Goal: Feedback & Contribution: Leave review/rating

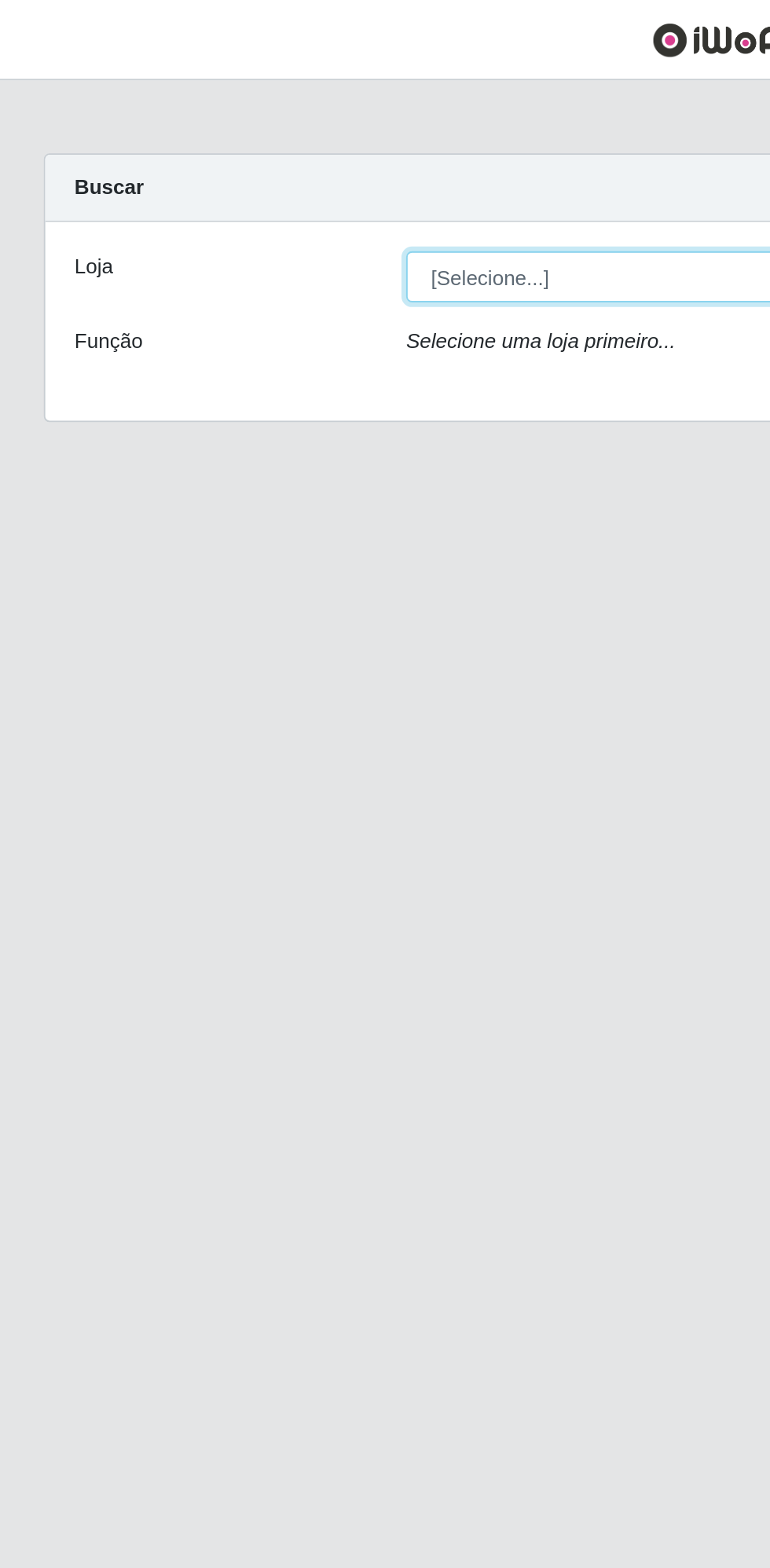
click at [290, 149] on select "[Selecione...] Extrabom - Loja 13 [GEOGRAPHIC_DATA]" at bounding box center [474, 149] width 512 height 27
select select "436"
click at [218, 135] on select "[Selecione...] Extrabom - Loja 13 [GEOGRAPHIC_DATA]" at bounding box center [474, 149] width 512 height 27
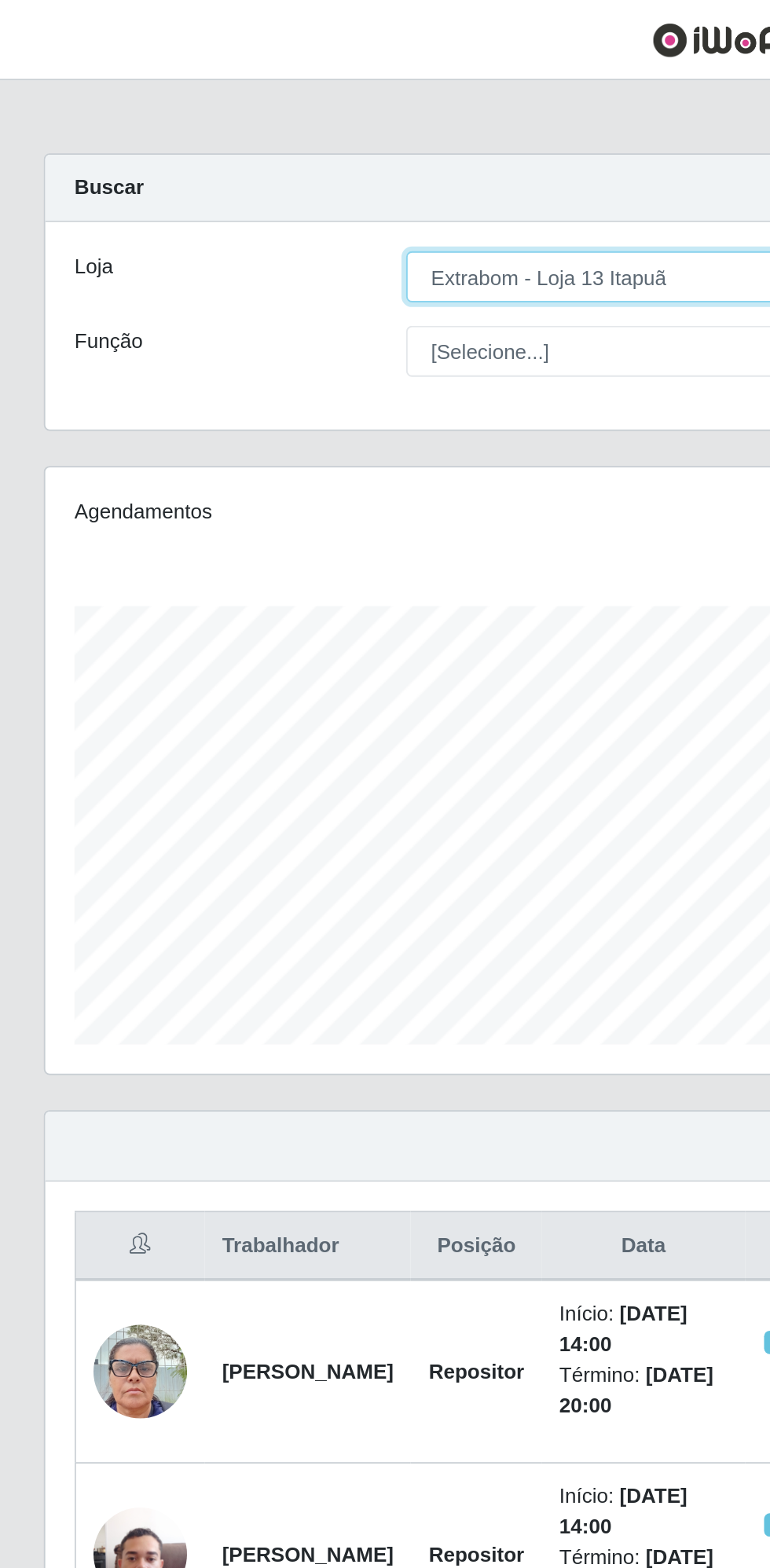
scroll to position [325, 721]
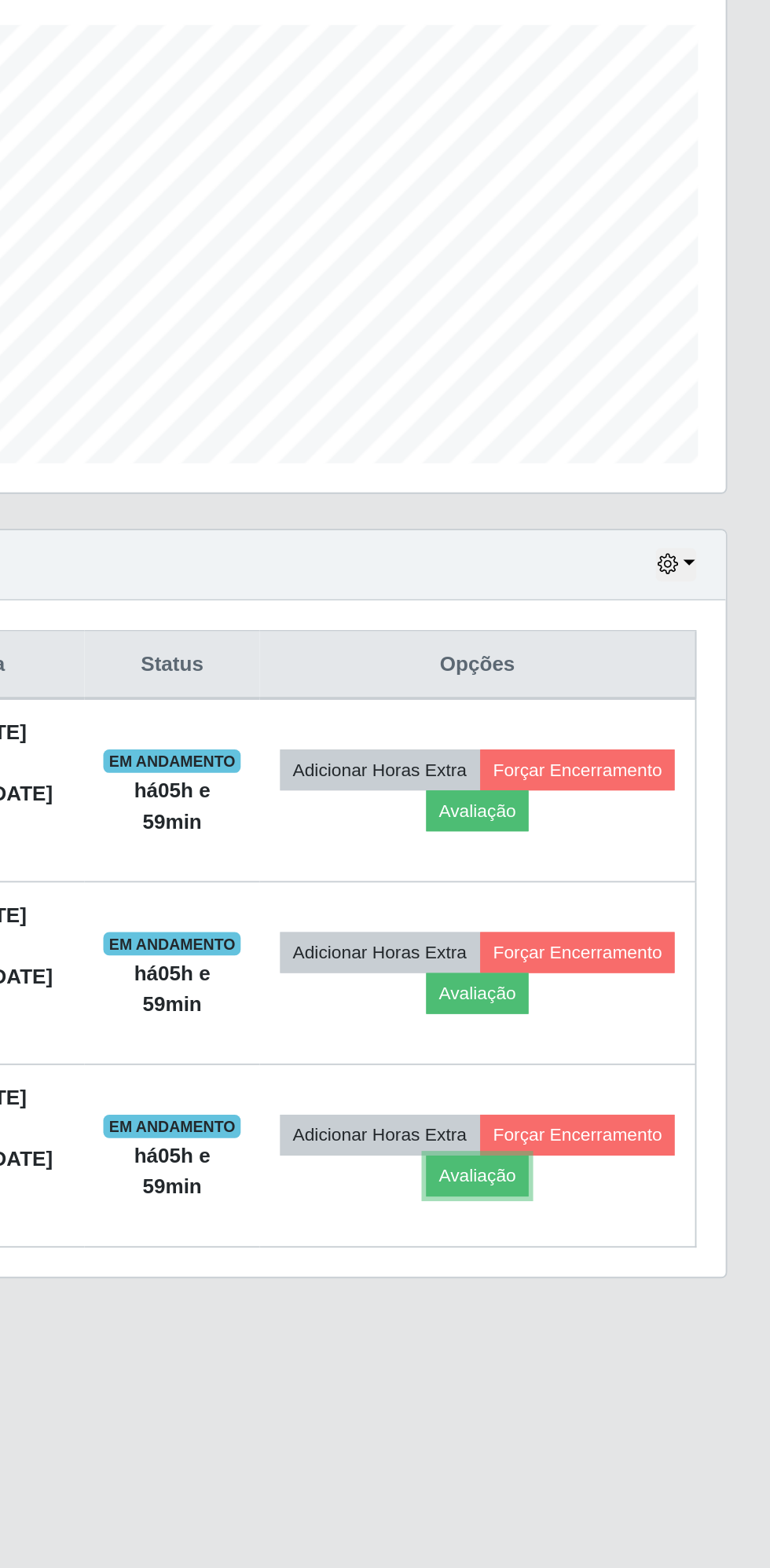
click at [640, 941] on button "Avaliação" at bounding box center [612, 945] width 55 height 22
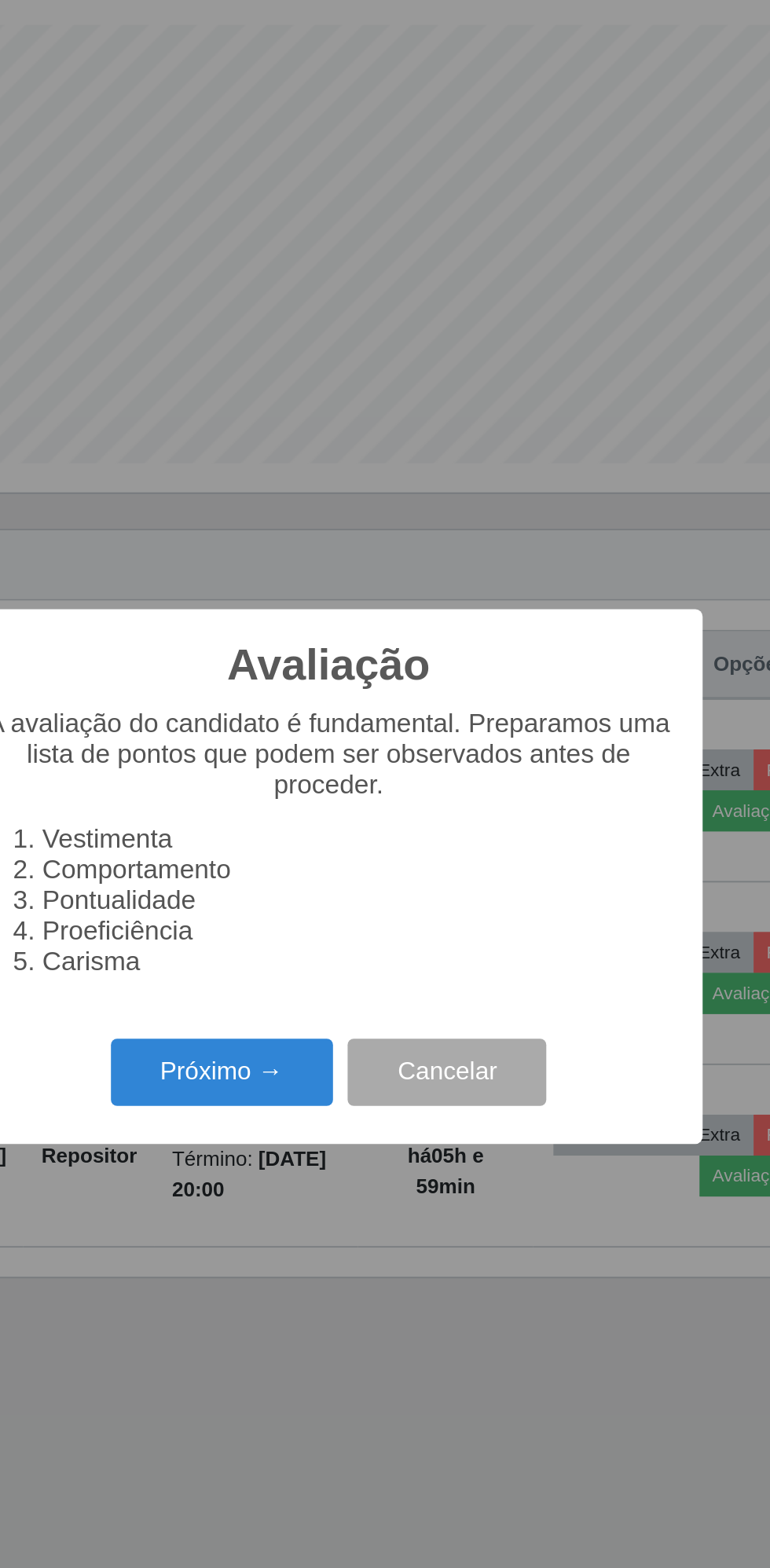
click at [321, 897] on button "Próximo →" at bounding box center [327, 889] width 119 height 37
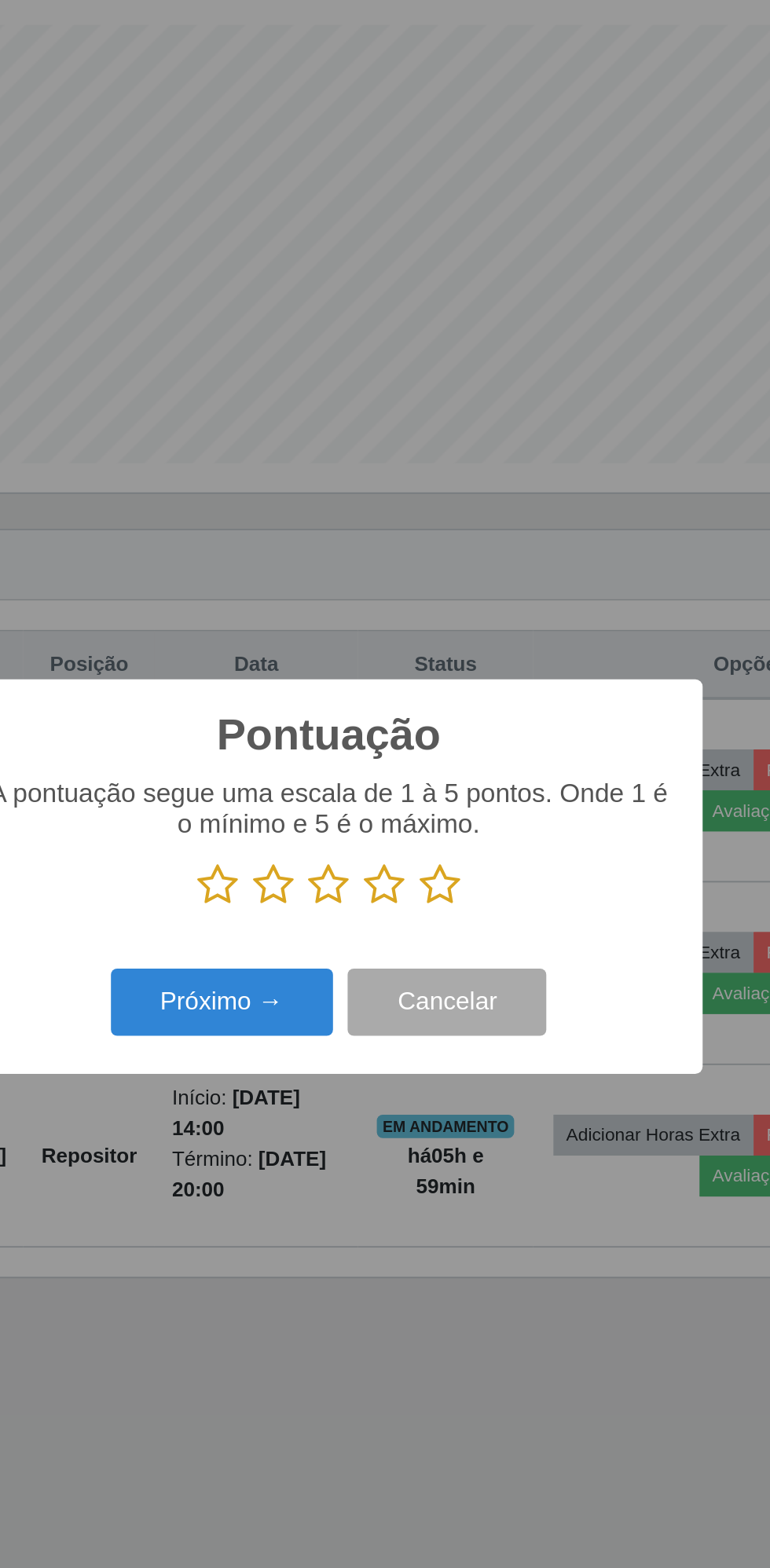
click at [449, 800] on icon at bounding box center [445, 789] width 22 height 24
click at [434, 801] on input "radio" at bounding box center [434, 801] width 0 height 0
click at [328, 853] on button "Próximo →" at bounding box center [327, 852] width 119 height 37
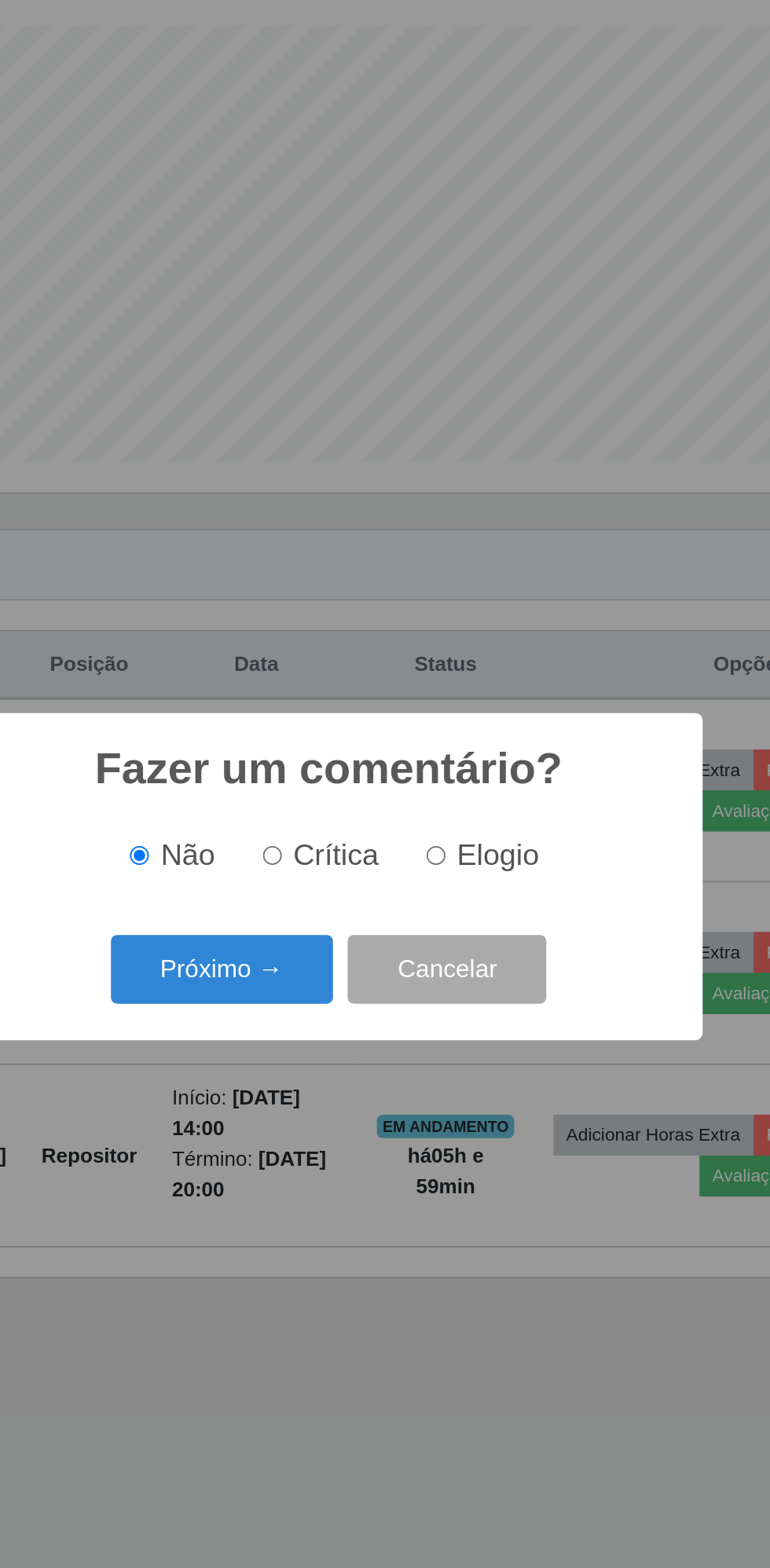
click at [327, 838] on button "Próximo →" at bounding box center [327, 834] width 119 height 37
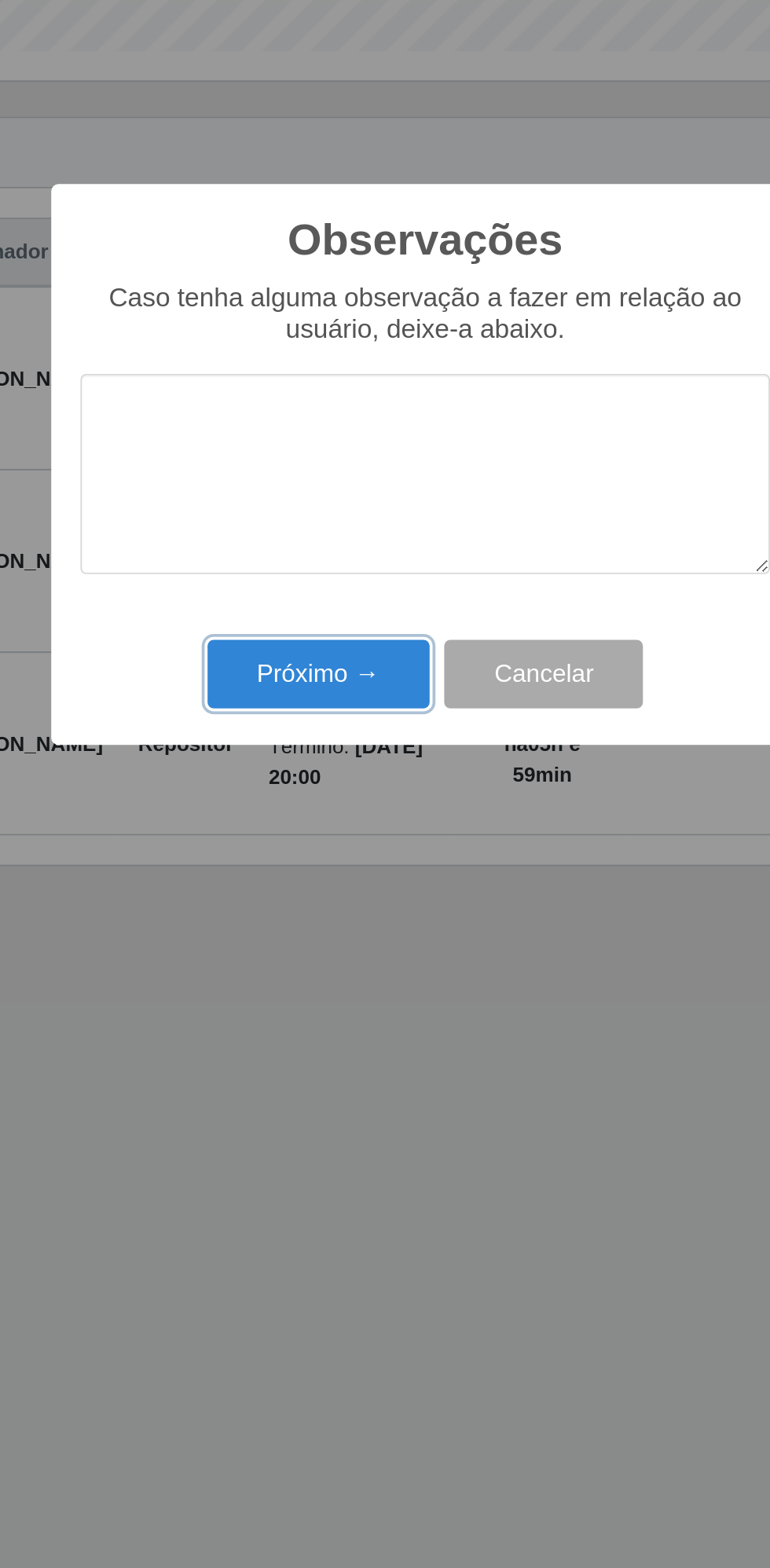
click at [305, 894] on button "Próximo →" at bounding box center [327, 896] width 119 height 37
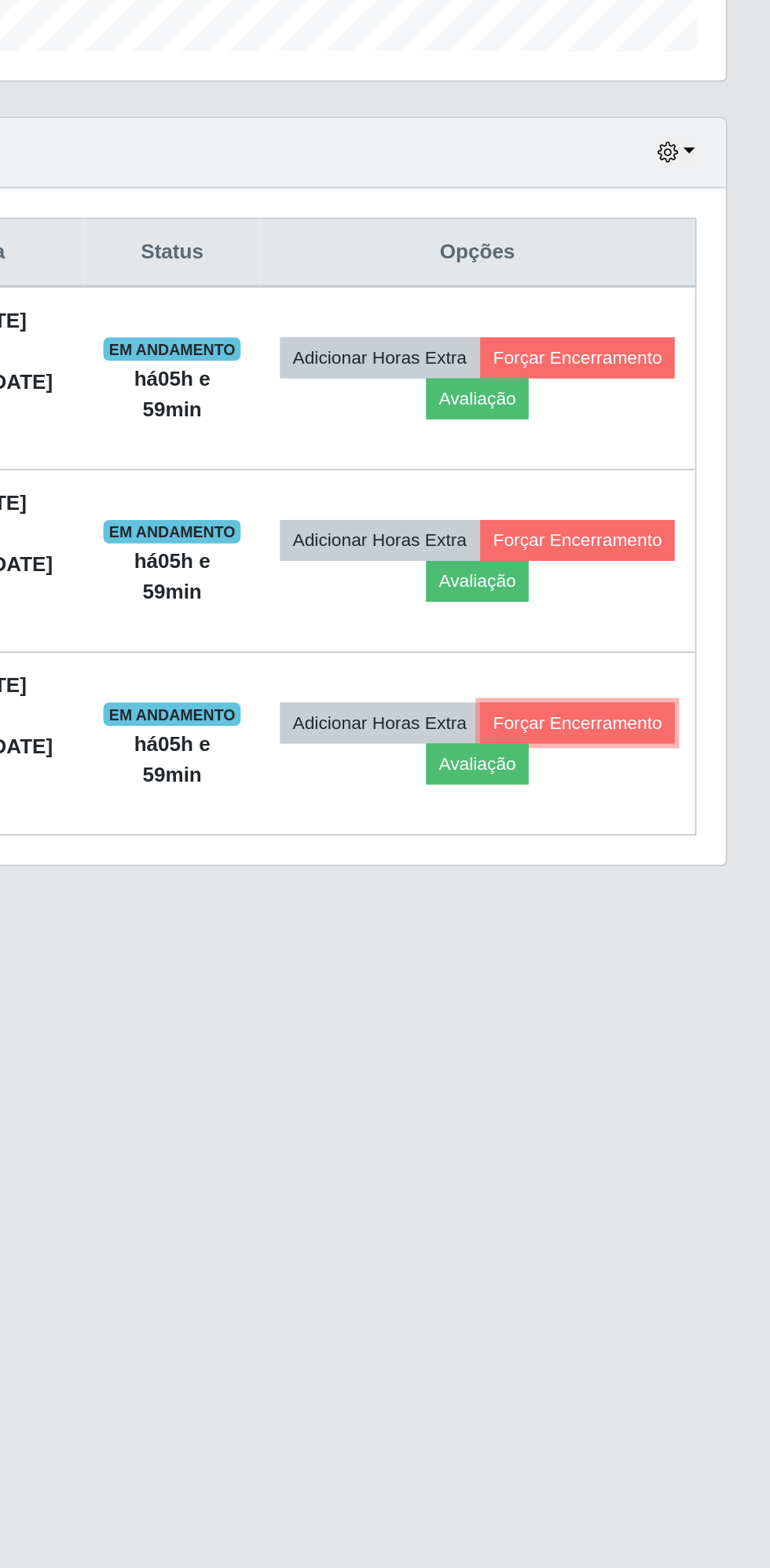
click at [614, 934] on button "Forçar Encerramento" at bounding box center [666, 923] width 105 height 22
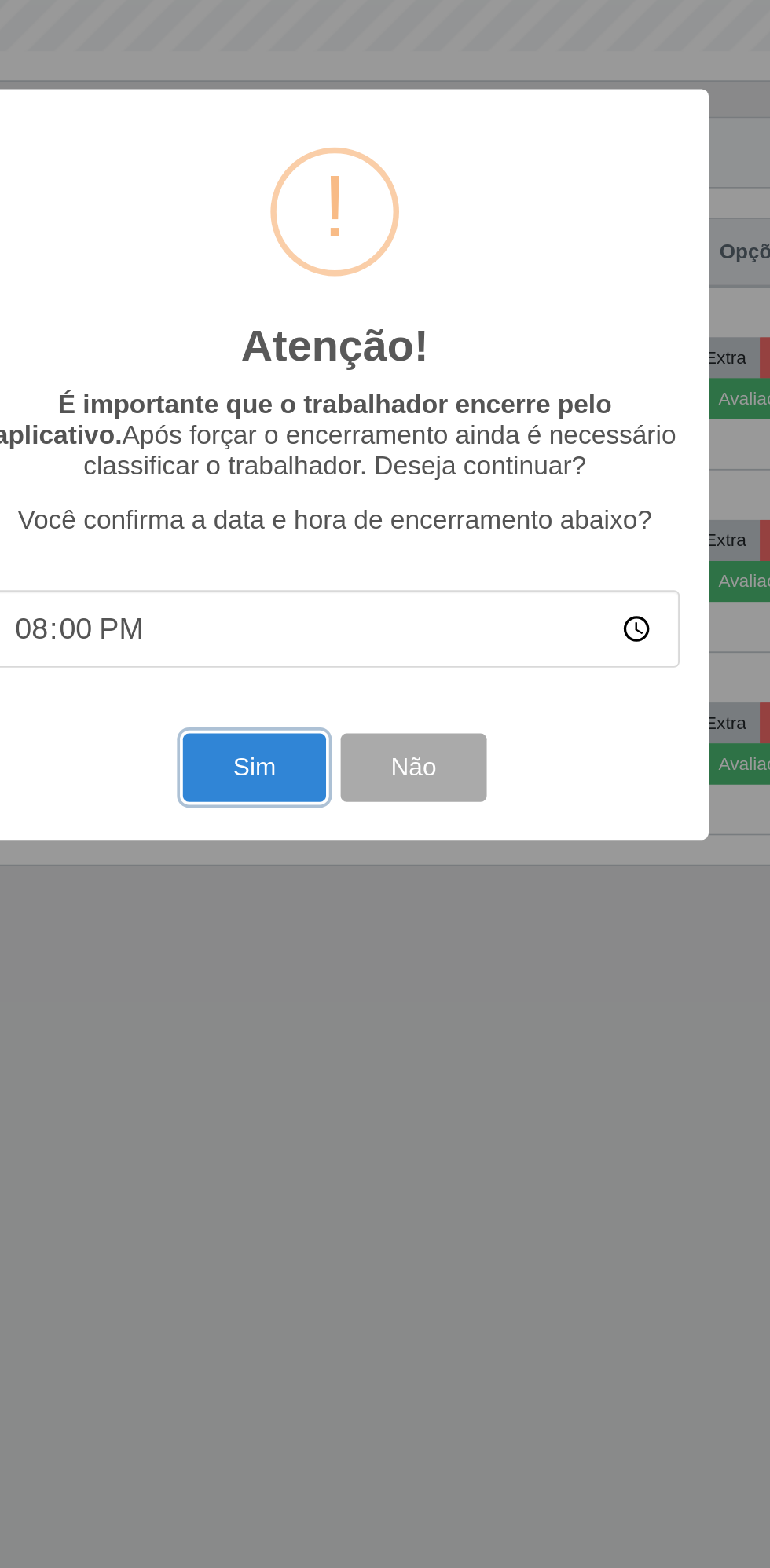
click at [342, 956] on button "Sim" at bounding box center [342, 946] width 76 height 37
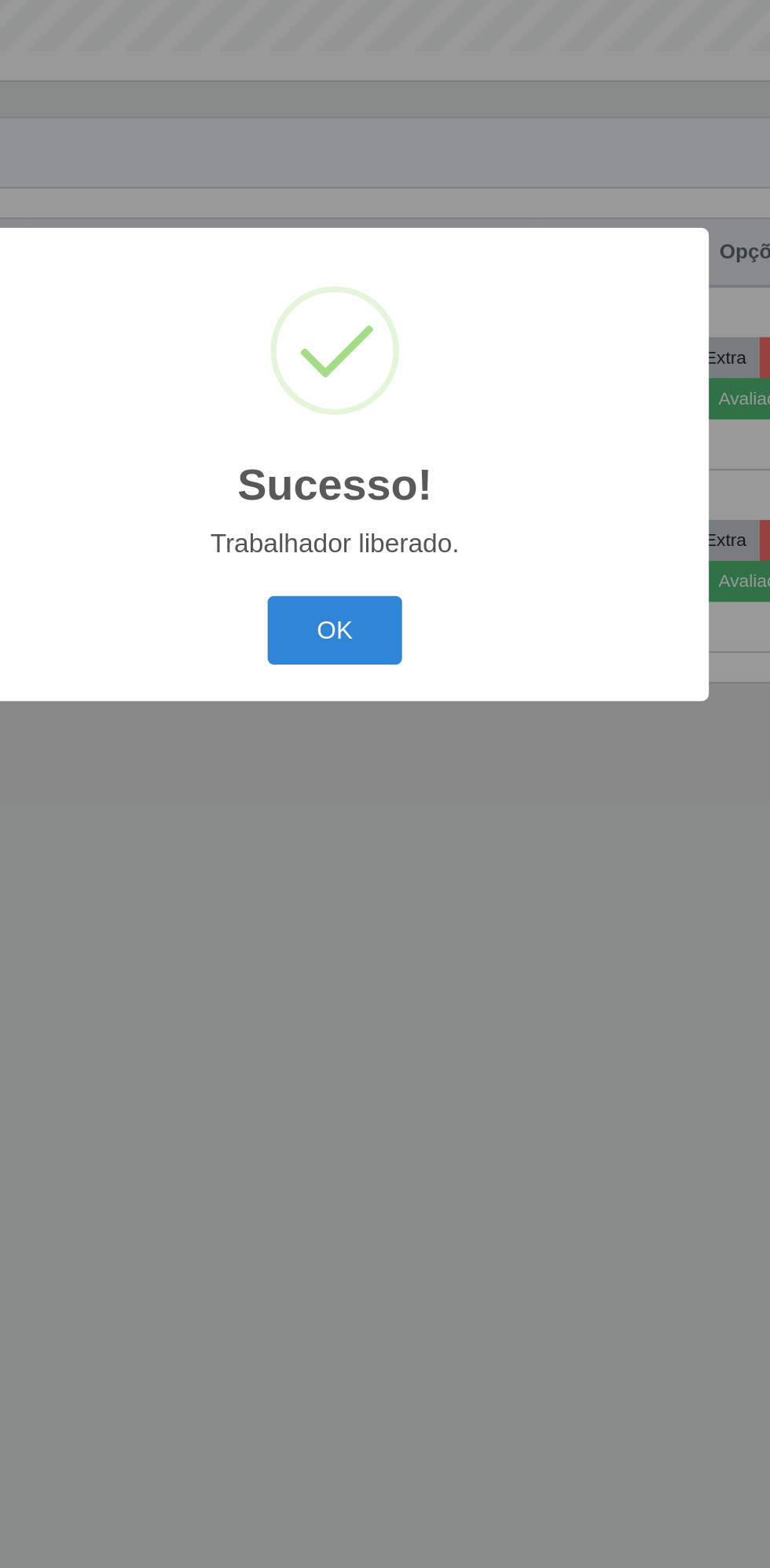
click at [374, 877] on button "OK" at bounding box center [385, 873] width 73 height 37
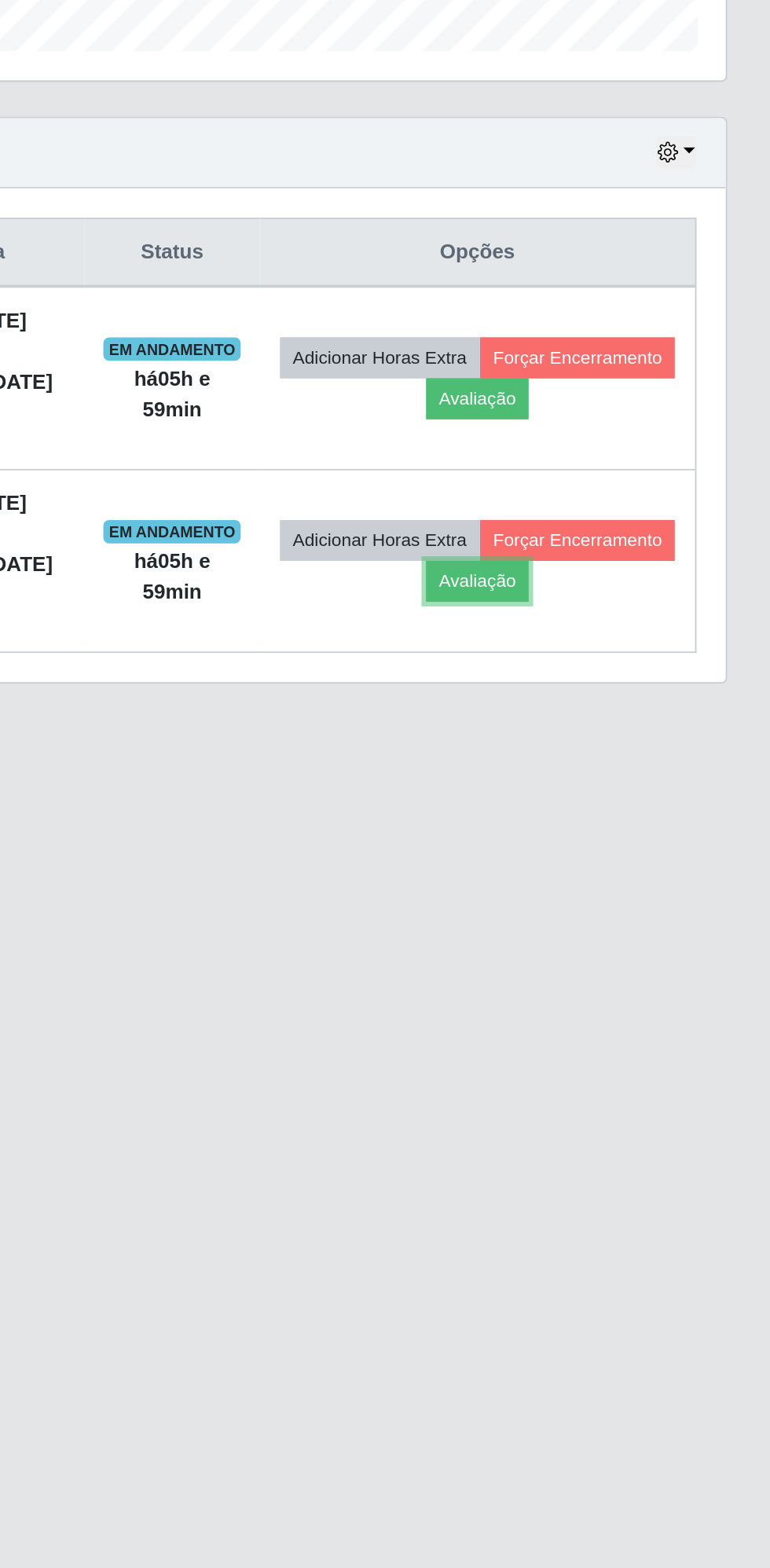
click at [640, 843] on button "Avaliação" at bounding box center [612, 846] width 55 height 22
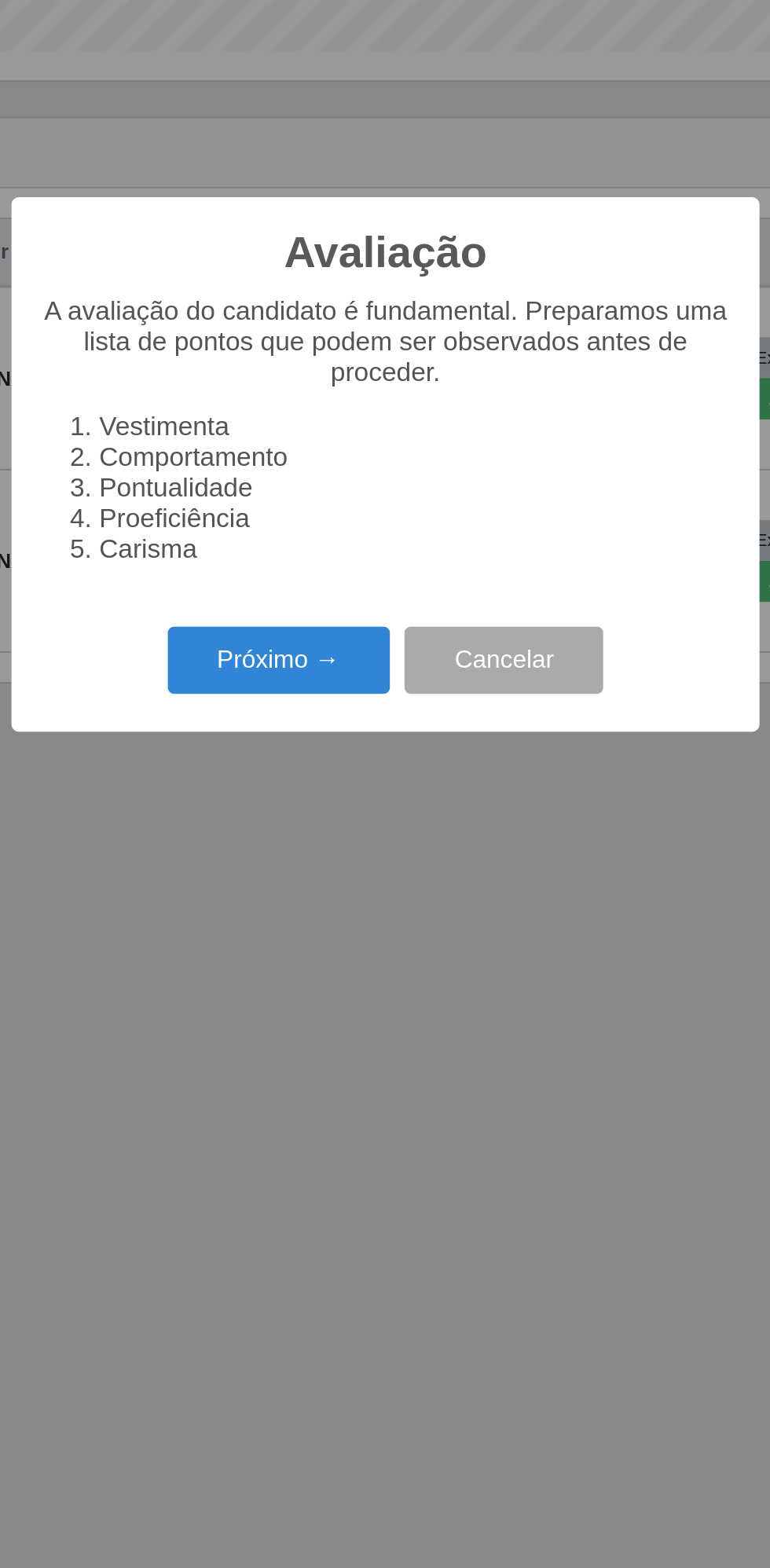
click at [347, 882] on button "Próximo →" at bounding box center [327, 889] width 119 height 37
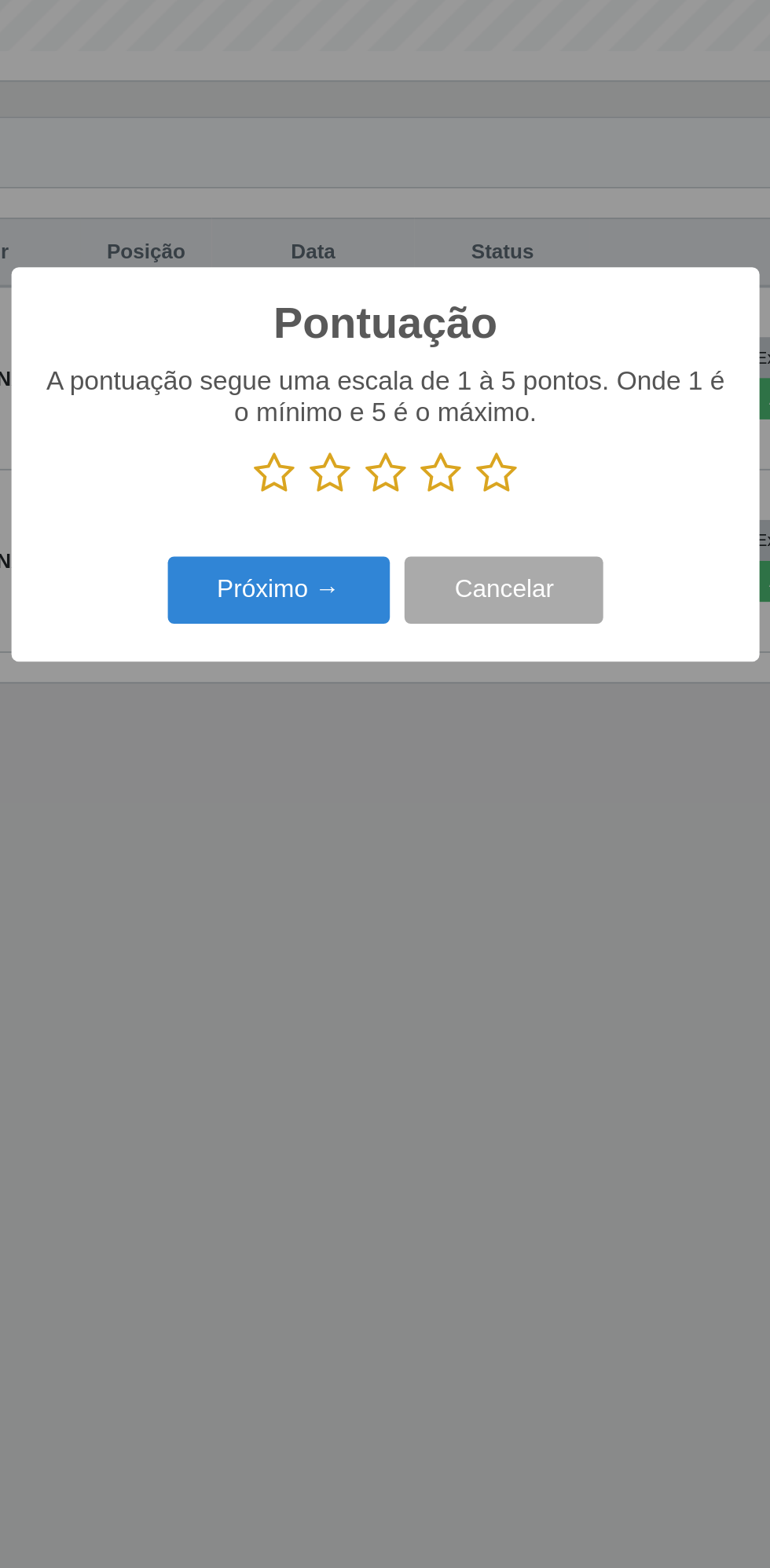
click at [453, 788] on icon at bounding box center [445, 789] width 22 height 24
click at [434, 801] on input "radio" at bounding box center [434, 801] width 0 height 0
click at [327, 856] on button "Próximo →" at bounding box center [327, 852] width 119 height 37
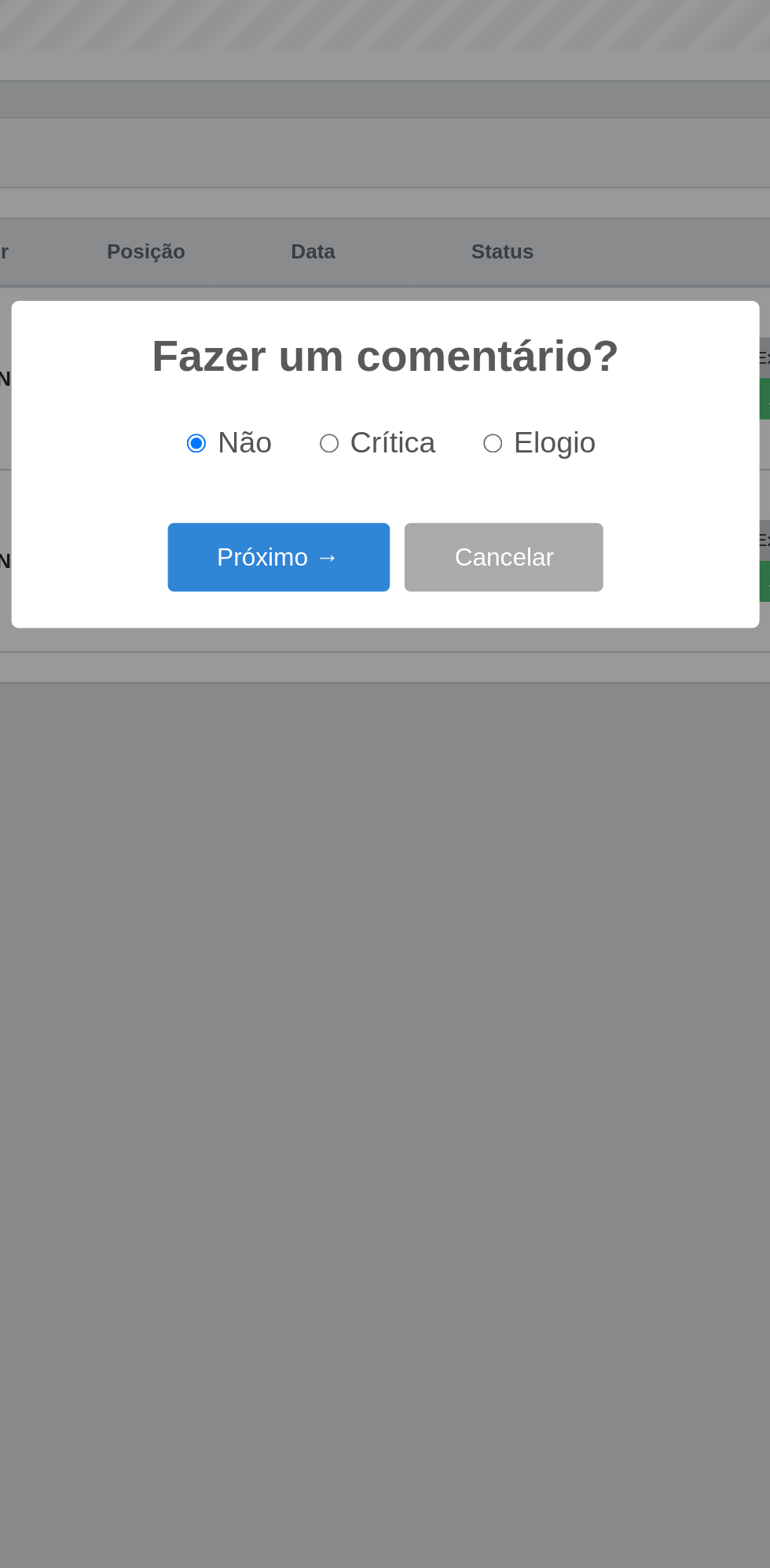
click at [325, 834] on button "Próximo →" at bounding box center [327, 834] width 119 height 37
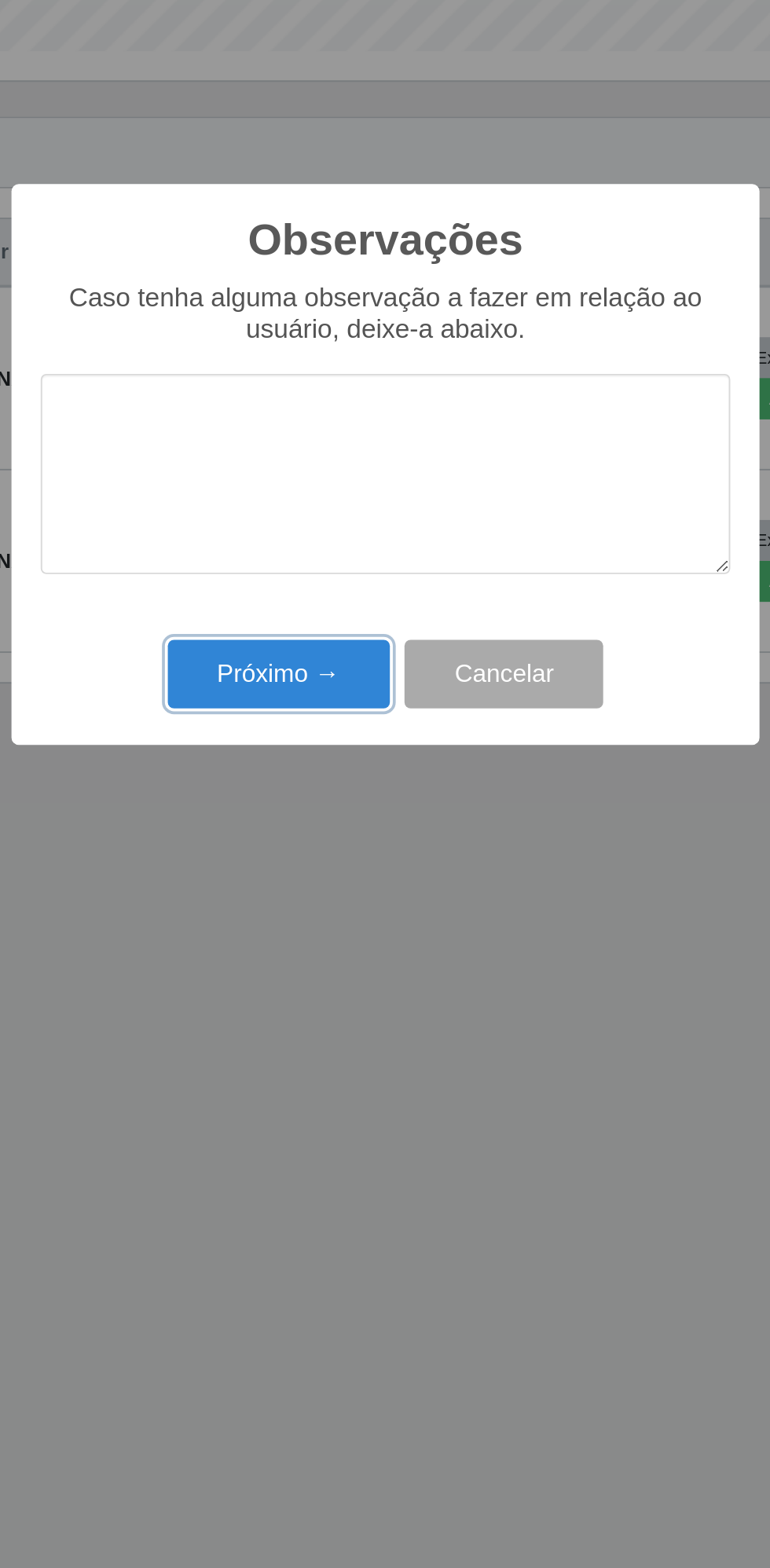
click at [339, 901] on button "Próximo →" at bounding box center [327, 896] width 119 height 37
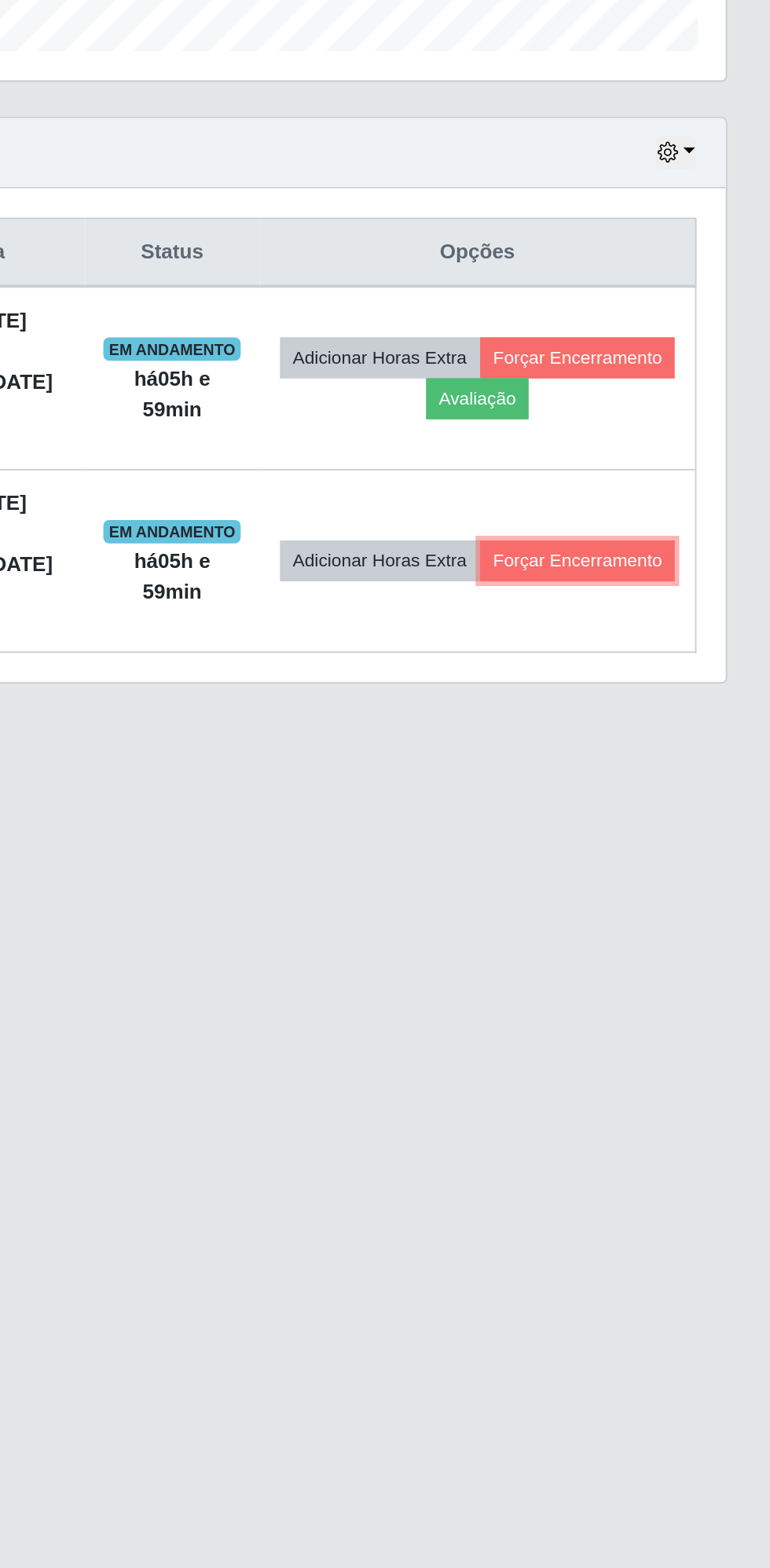
click at [614, 847] on button "Forçar Encerramento" at bounding box center [666, 835] width 105 height 22
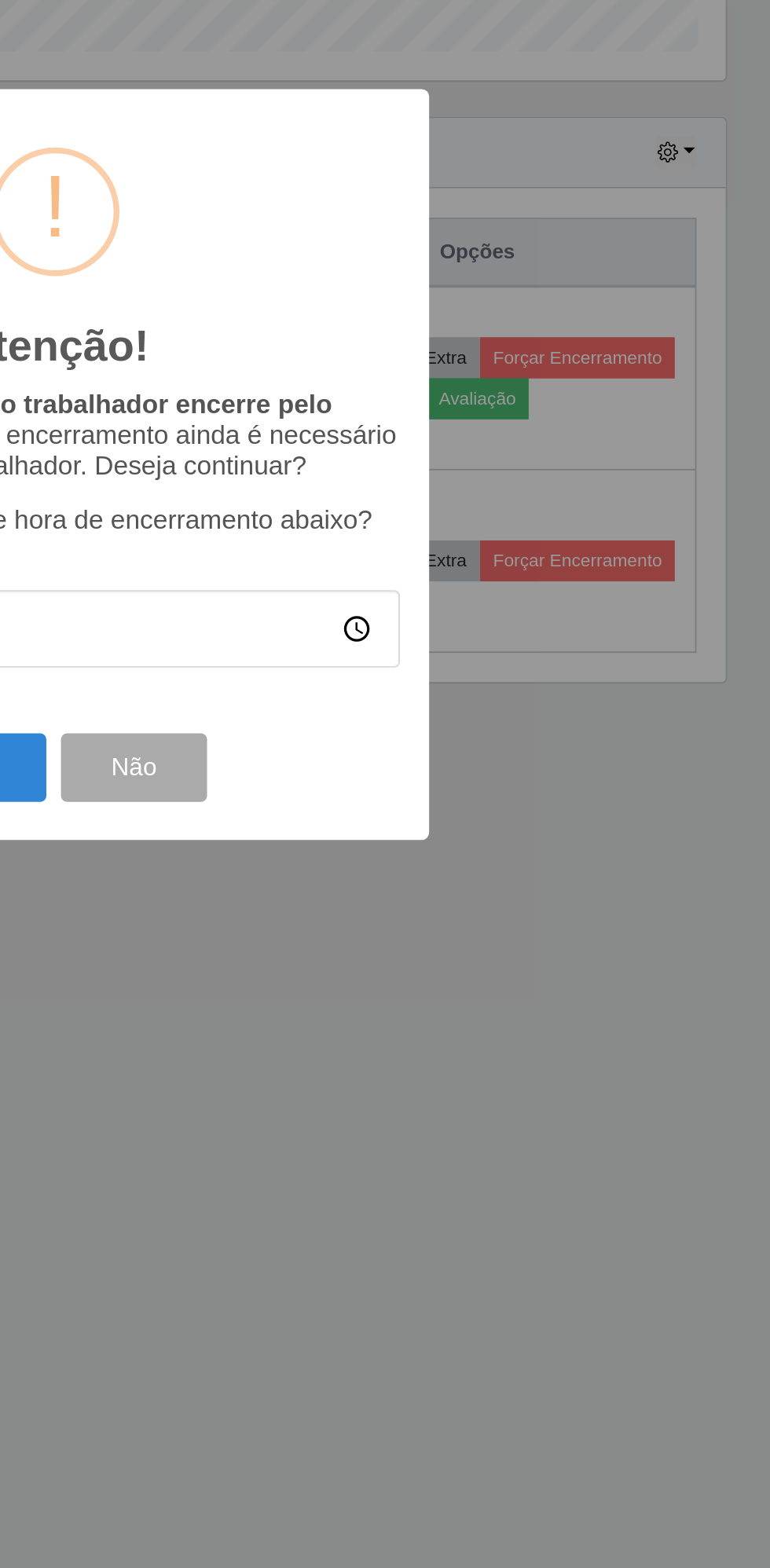
click at [648, 886] on div "Atenção! × É importante que o trabalhador encerre pelo aplicativo. Após forçar …" at bounding box center [385, 784] width 770 height 1568
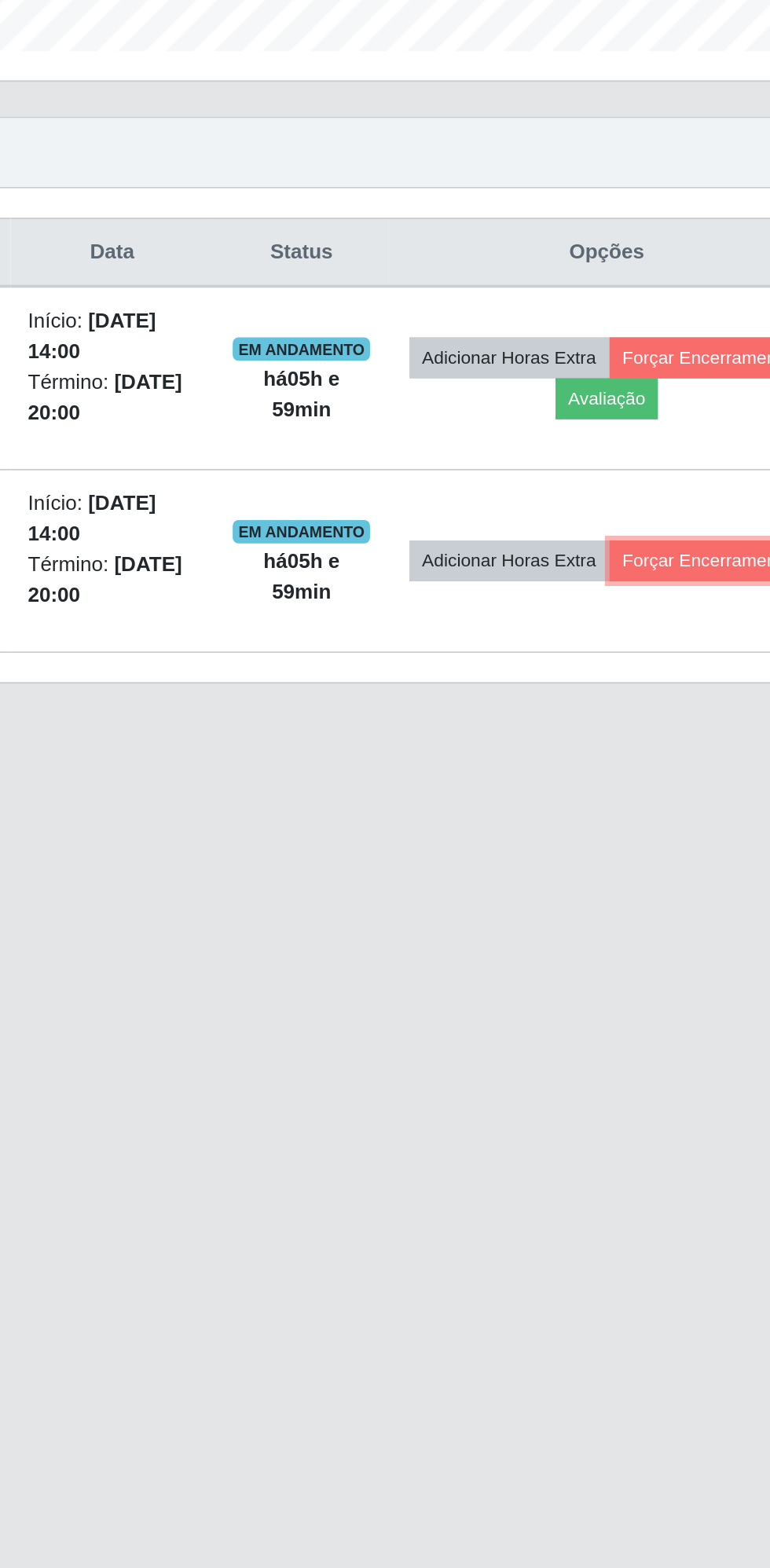
click at [615, 842] on button "Forçar Encerramento" at bounding box center [666, 835] width 105 height 22
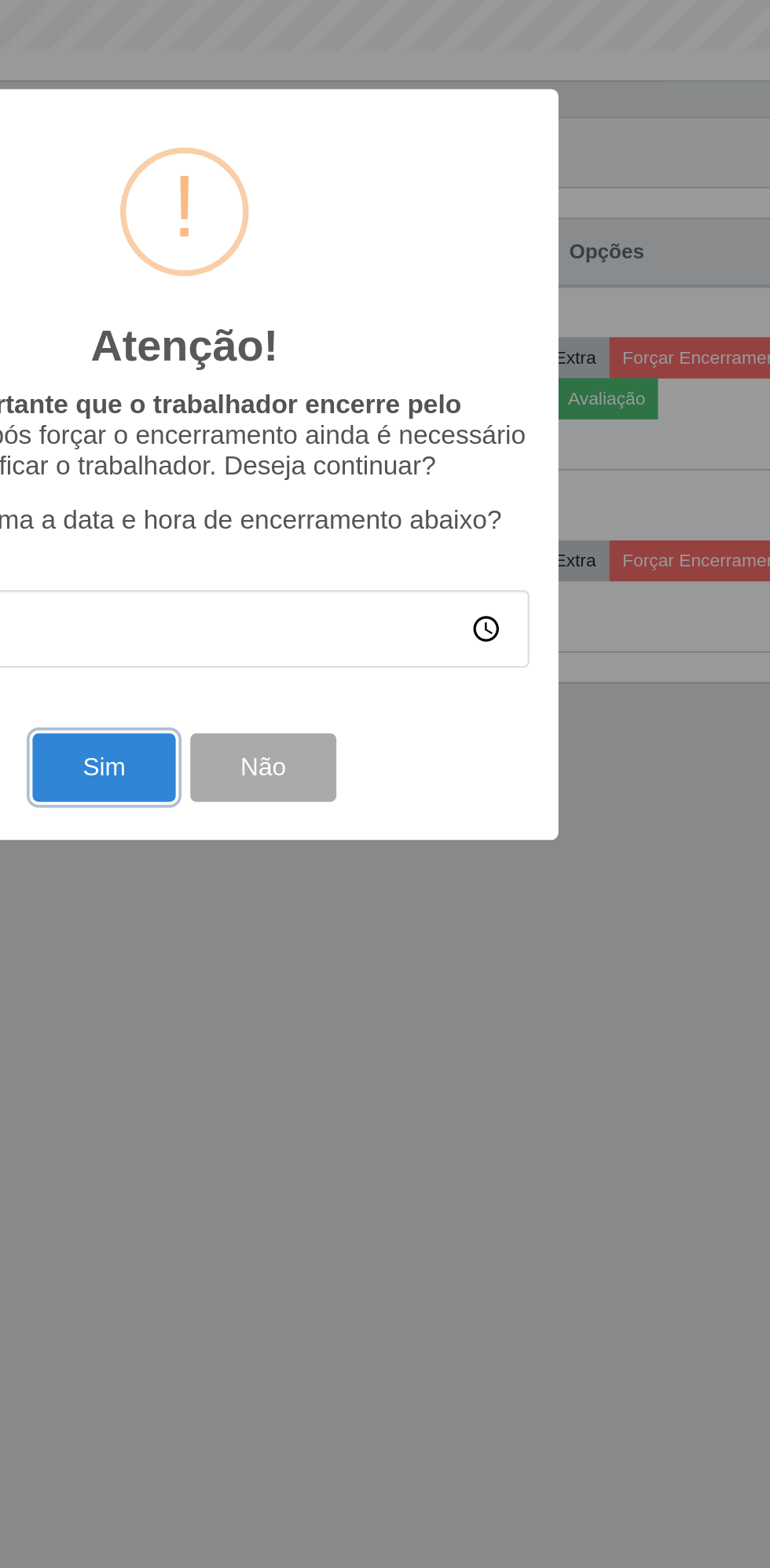
click at [339, 957] on button "Sim" at bounding box center [342, 946] width 76 height 37
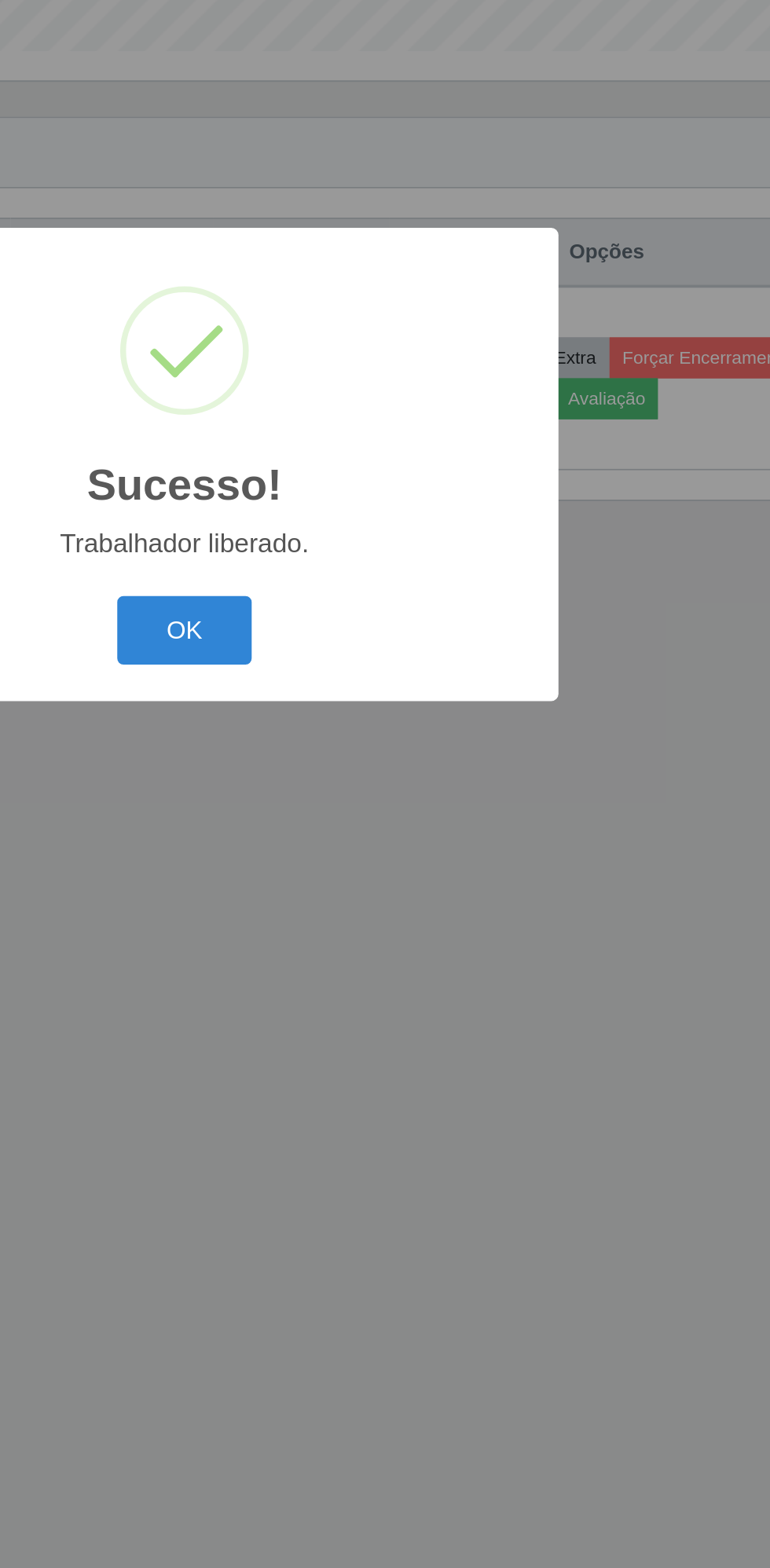
click at [385, 875] on button "OK" at bounding box center [385, 873] width 73 height 37
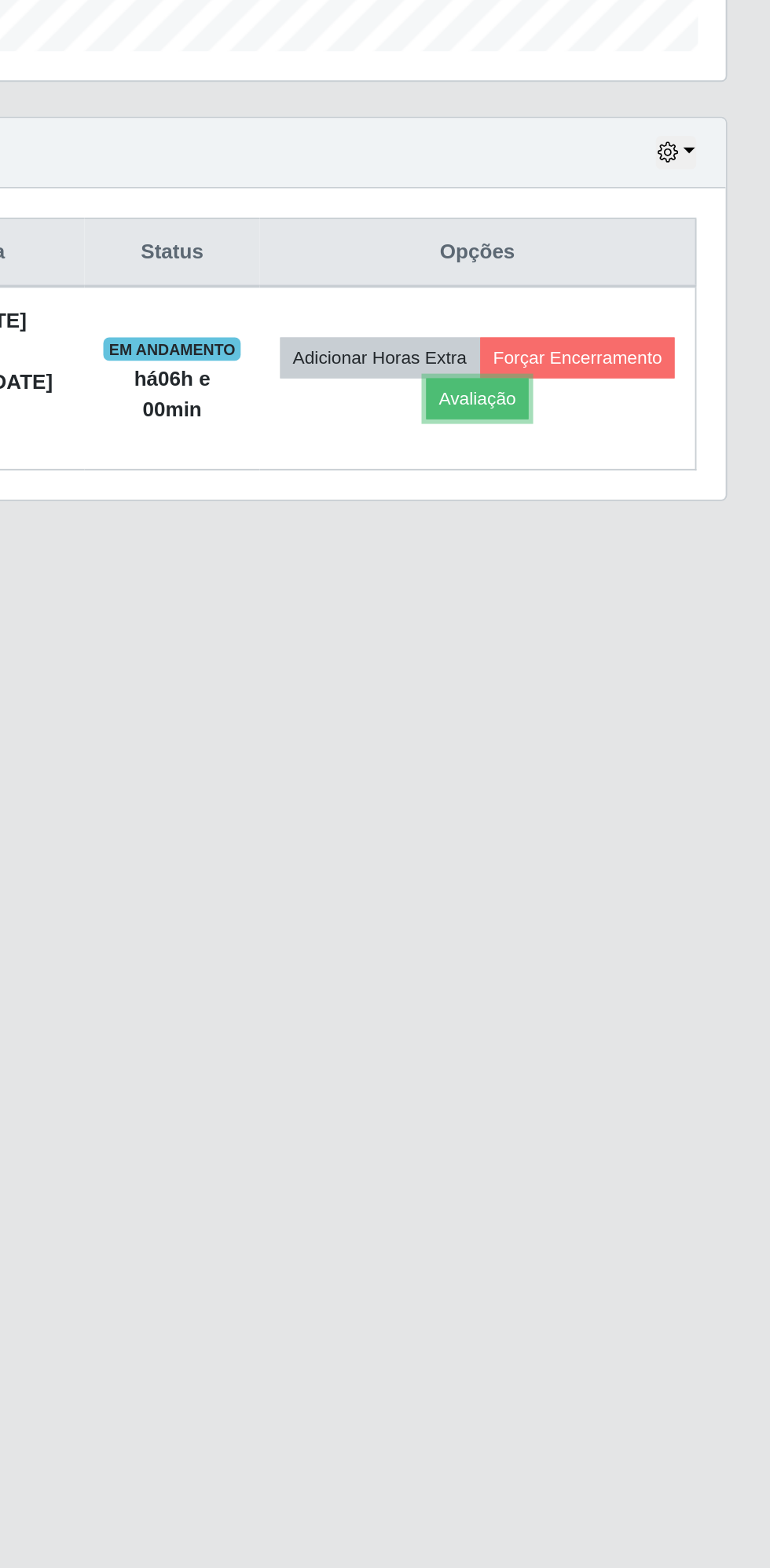
click at [640, 743] on button "Avaliação" at bounding box center [612, 748] width 55 height 22
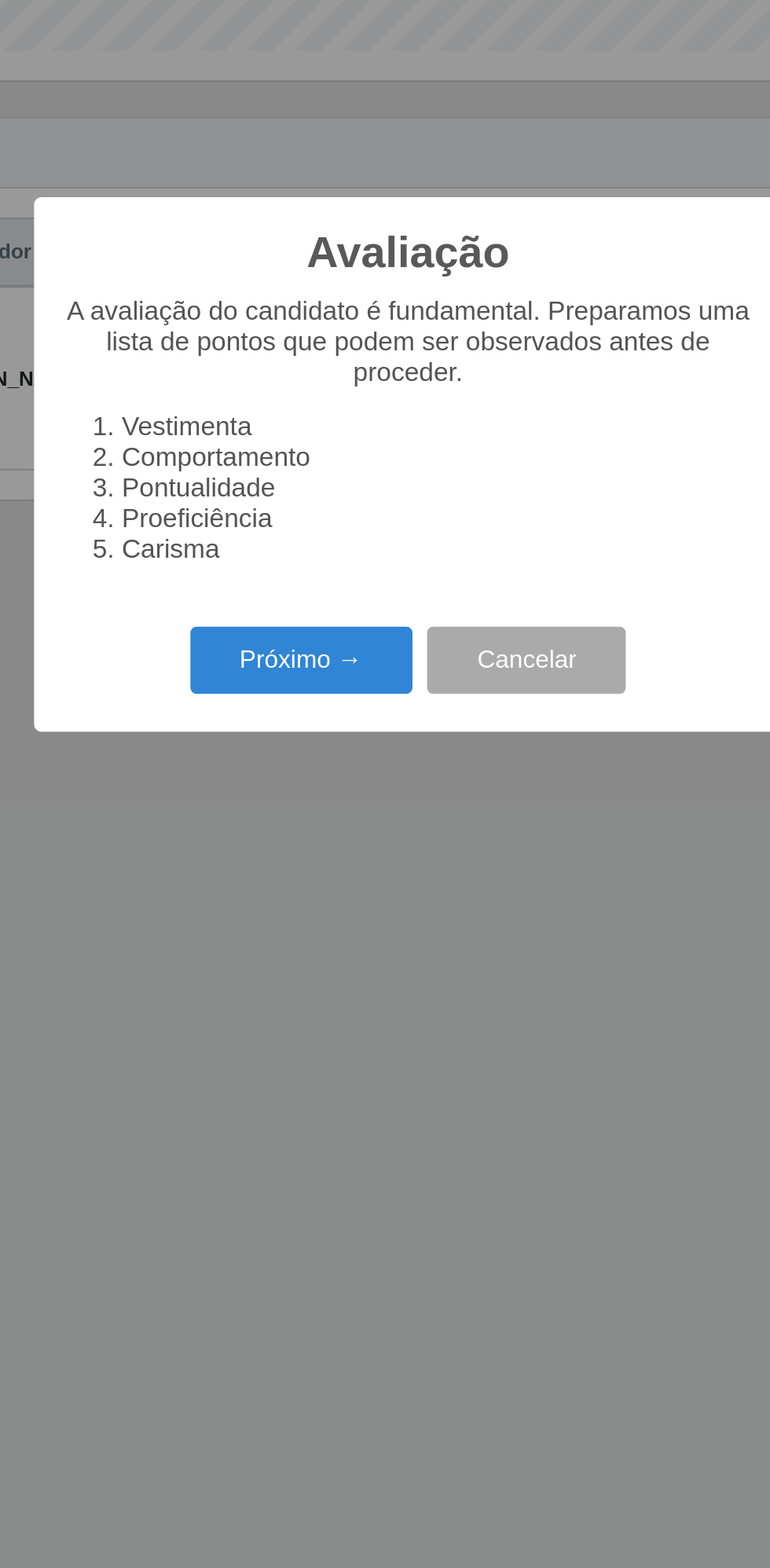
click at [336, 902] on button "Próximo →" at bounding box center [327, 889] width 119 height 37
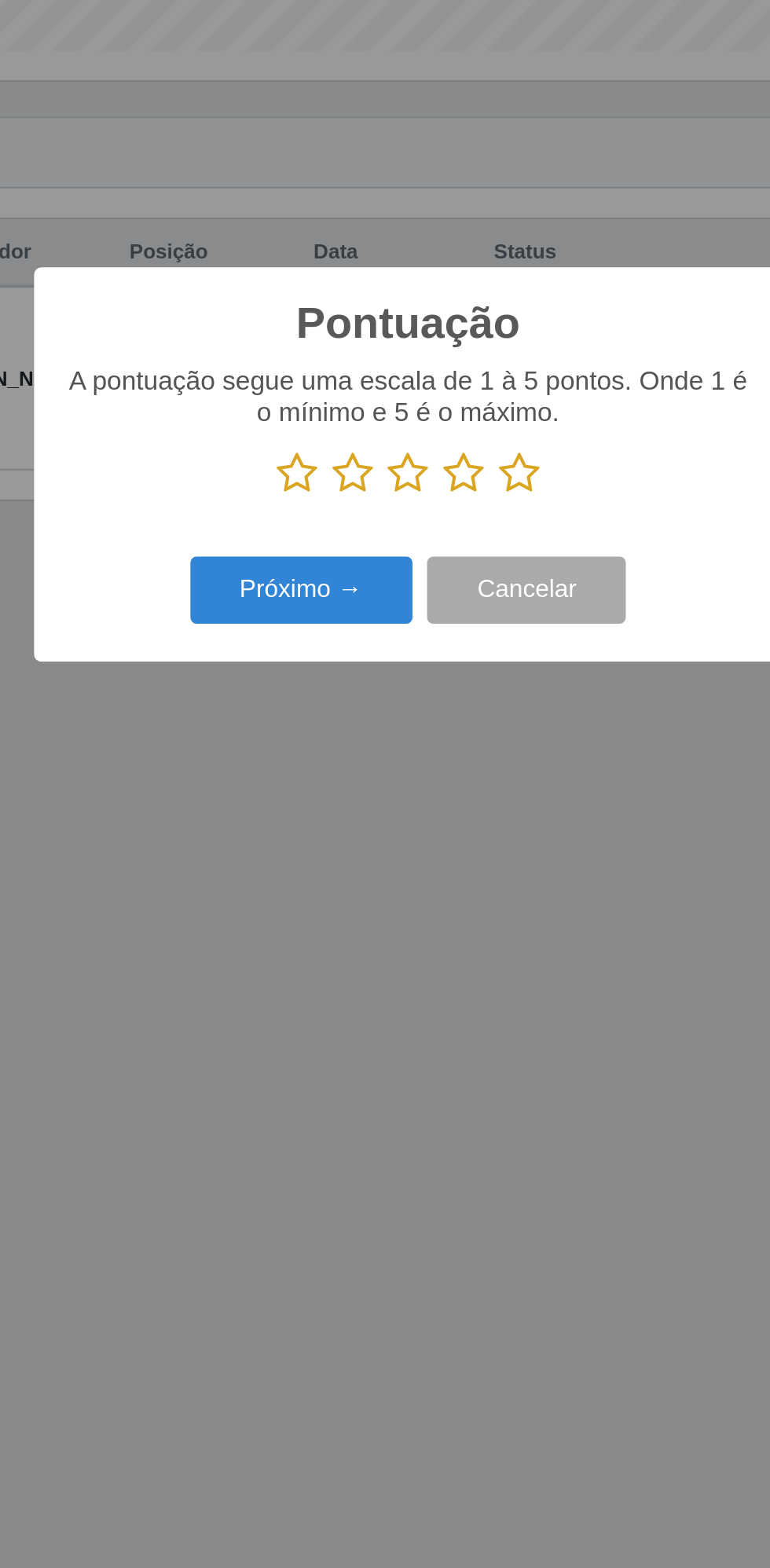
click at [450, 791] on icon at bounding box center [445, 789] width 22 height 24
click at [434, 801] on input "radio" at bounding box center [434, 801] width 0 height 0
click at [341, 856] on button "Próximo →" at bounding box center [327, 852] width 119 height 37
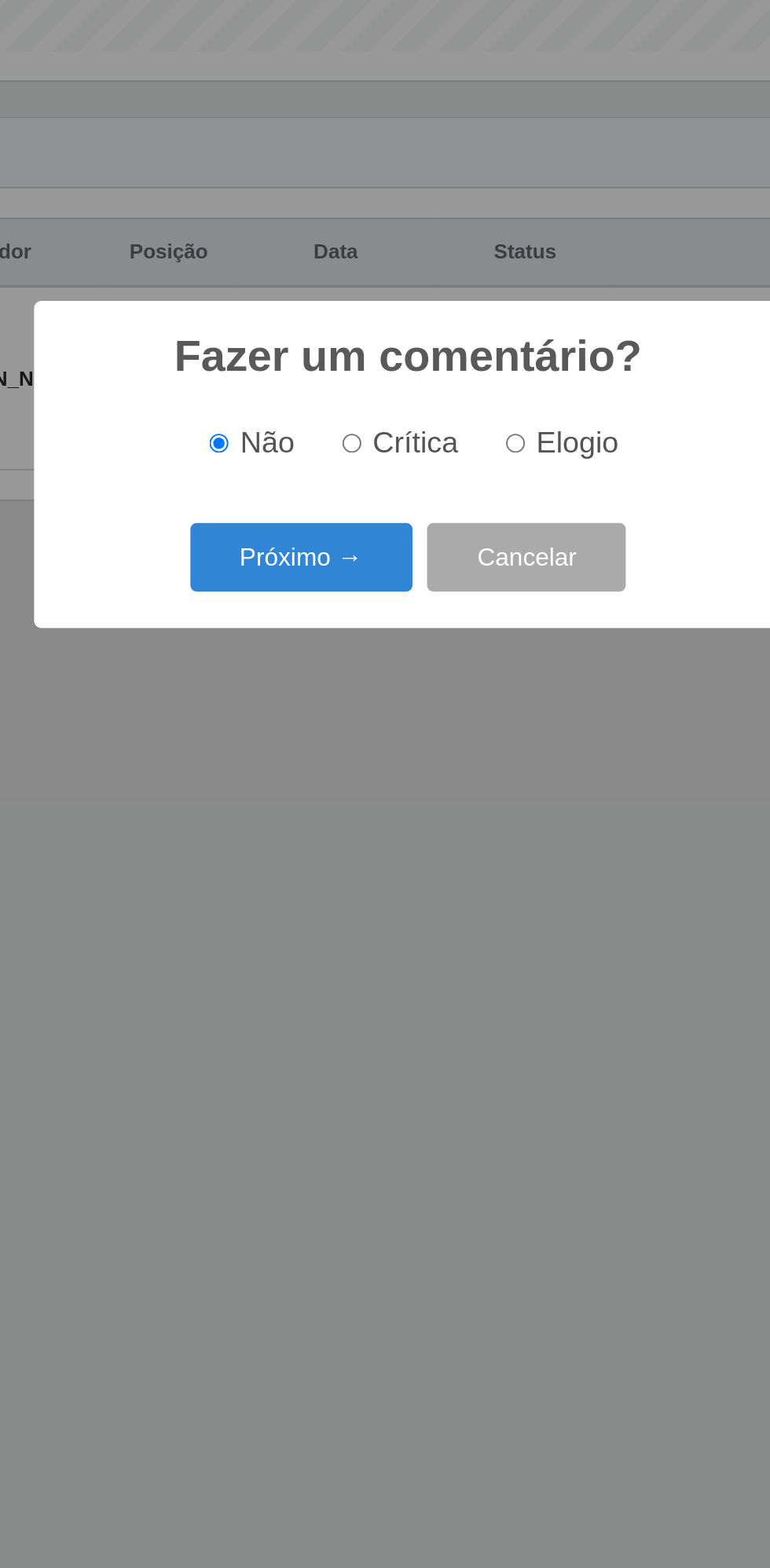
click at [338, 837] on button "Próximo →" at bounding box center [327, 834] width 119 height 37
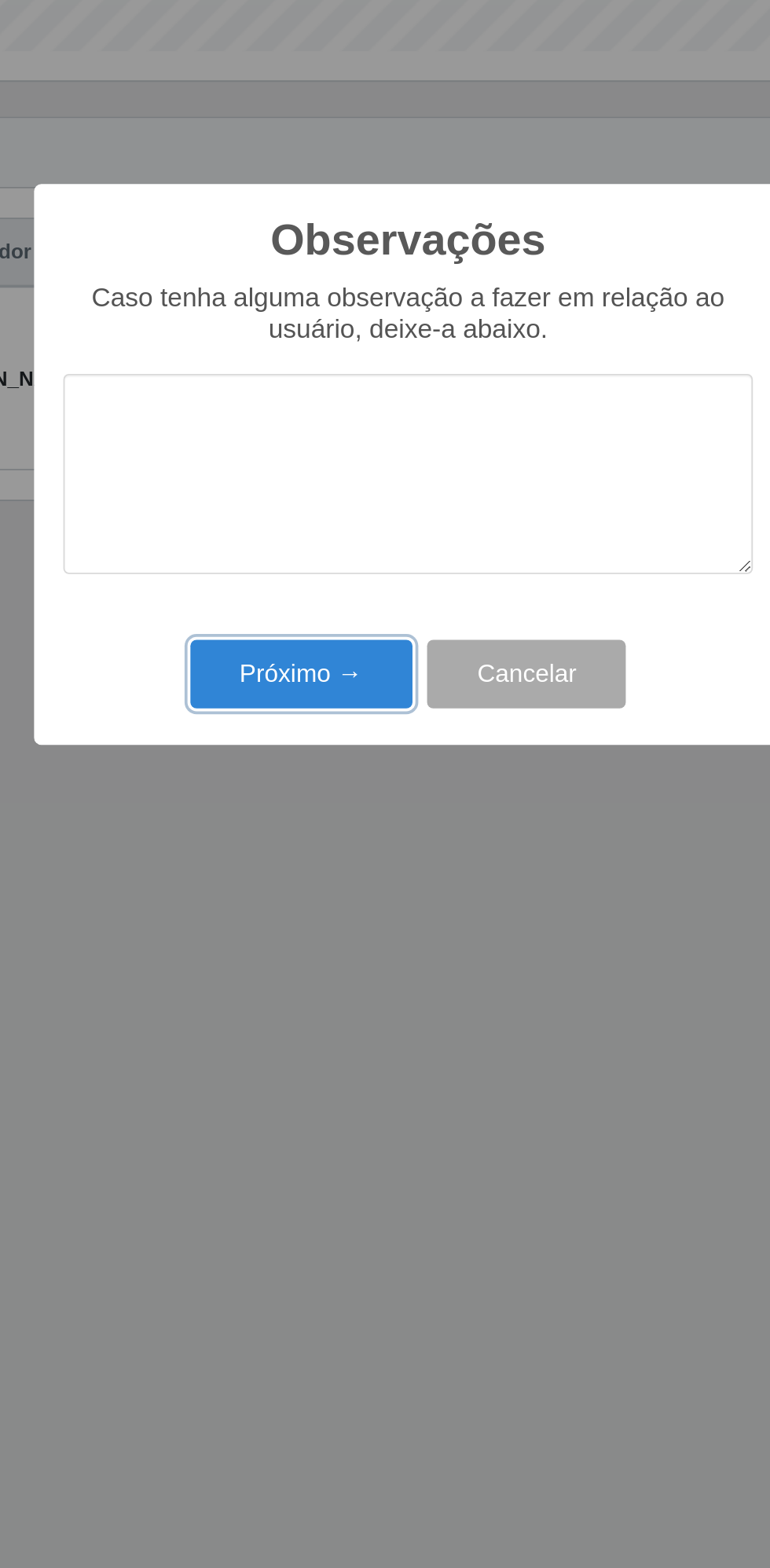
click at [345, 889] on button "Próximo →" at bounding box center [327, 896] width 119 height 37
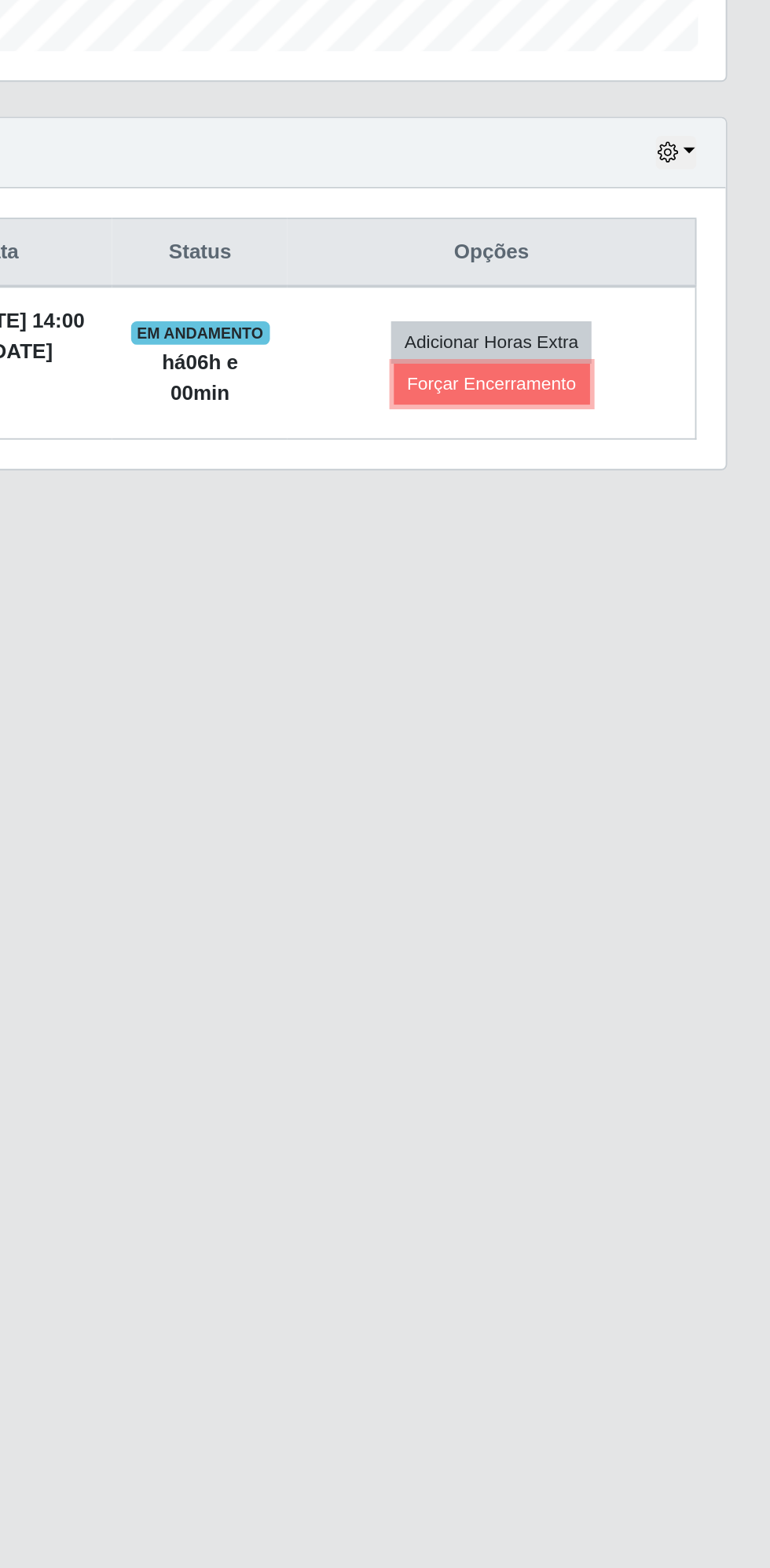
click at [635, 744] on button "Forçar Encerramento" at bounding box center [620, 741] width 105 height 22
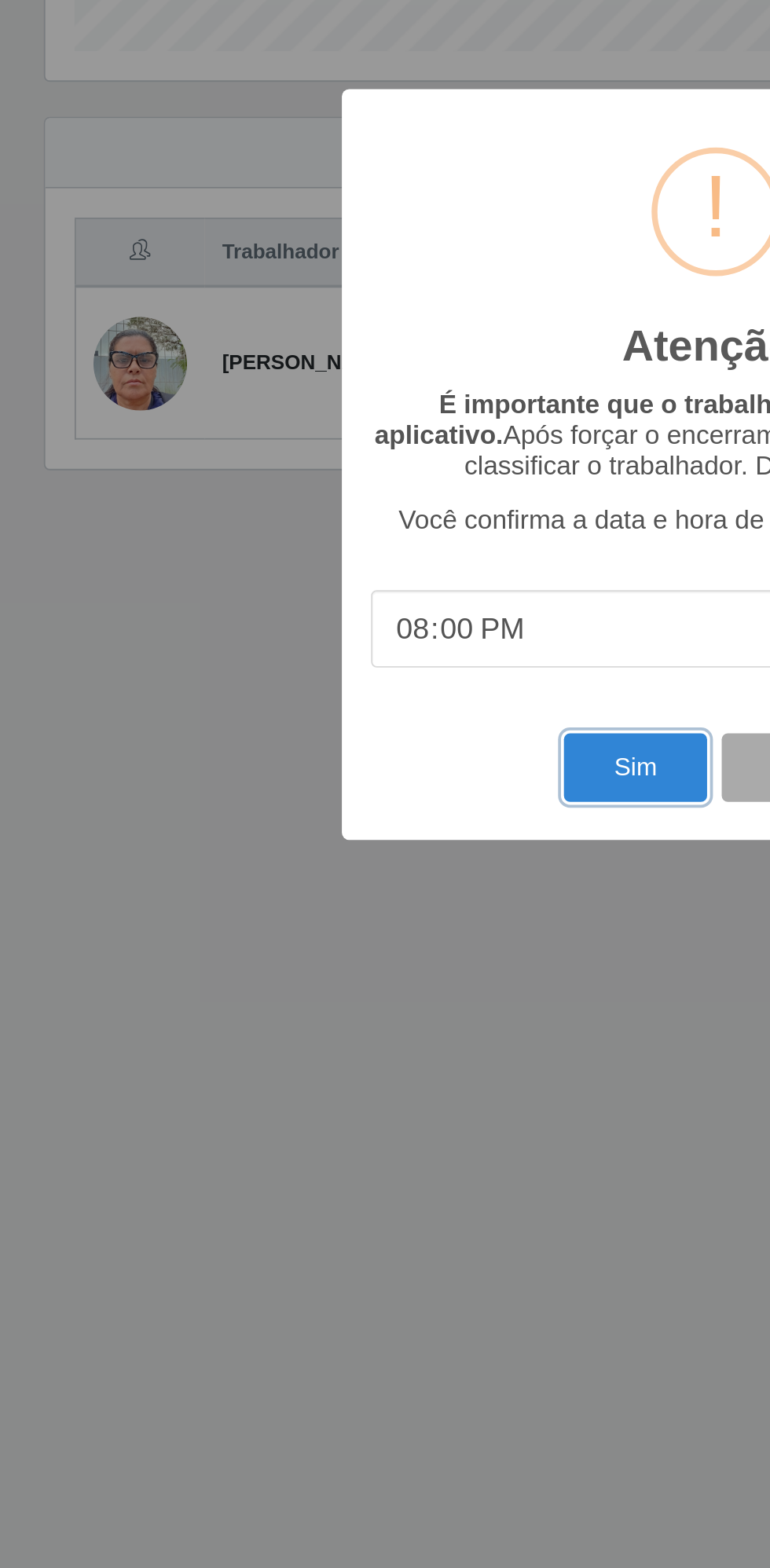
click at [336, 953] on button "Sim" at bounding box center [342, 946] width 76 height 37
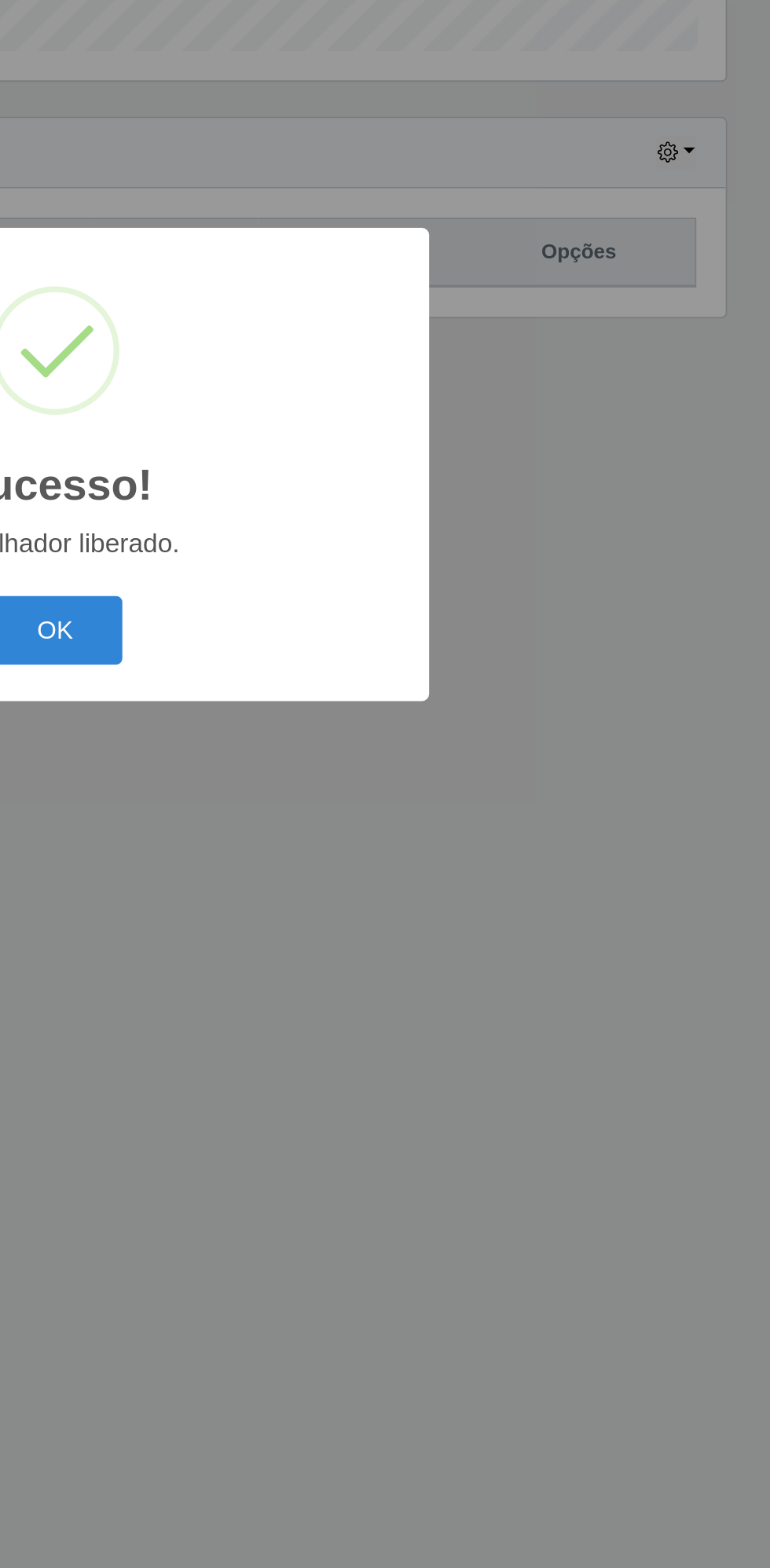
click at [412, 874] on button "OK" at bounding box center [385, 873] width 73 height 37
